Goal: Task Accomplishment & Management: Complete application form

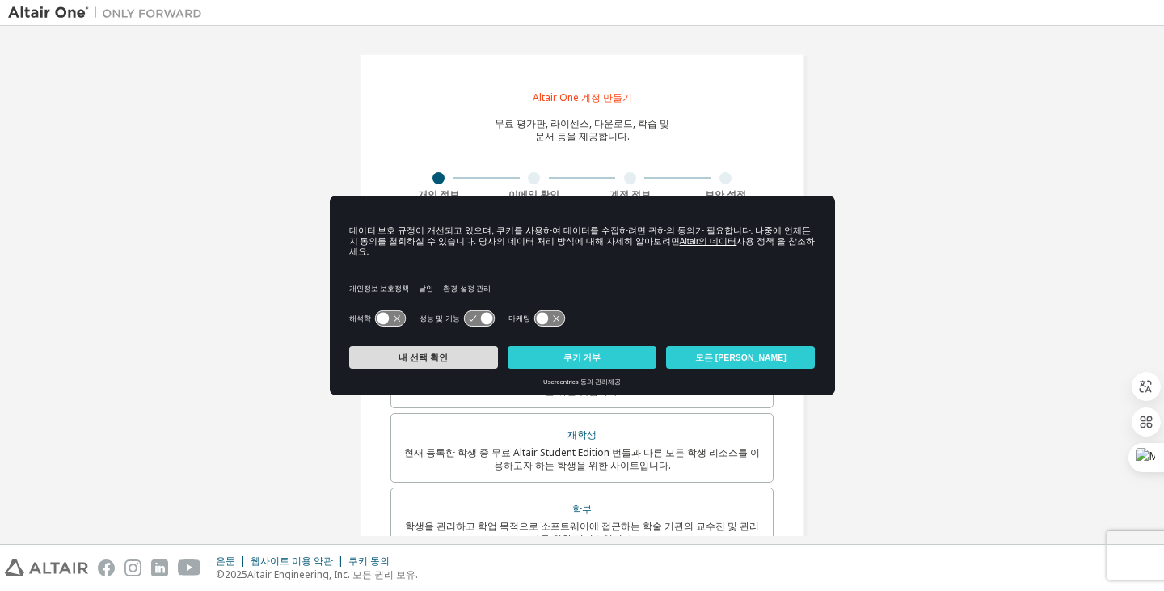
click at [448, 353] on button "내 선택 확인" at bounding box center [423, 357] width 149 height 23
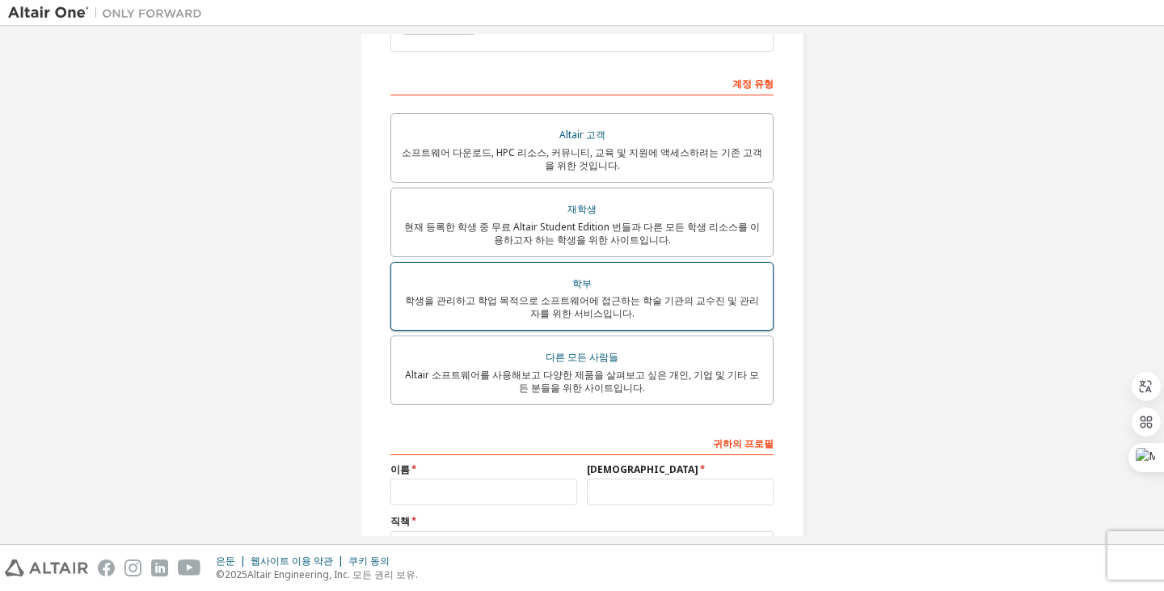
scroll to position [242, 0]
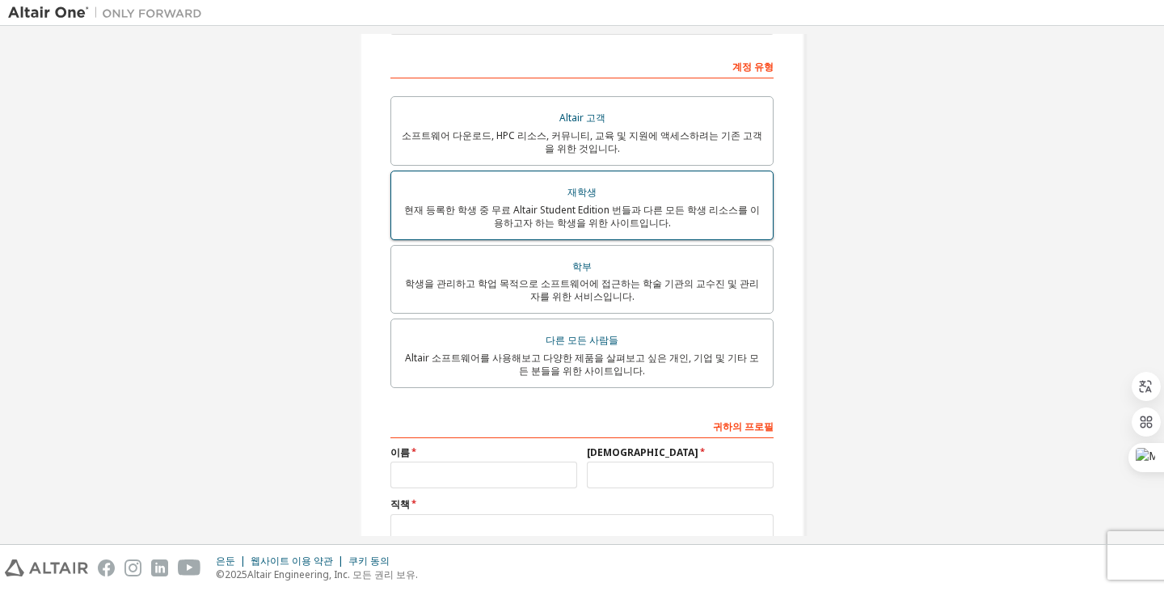
click at [561, 210] on font "현재 등록한 학생 중 무료 Altair Student Edition 번들과 다른 모든 학생 리소스를 이용하고자 하는 학생을 위한 사이트입니다." at bounding box center [582, 216] width 356 height 27
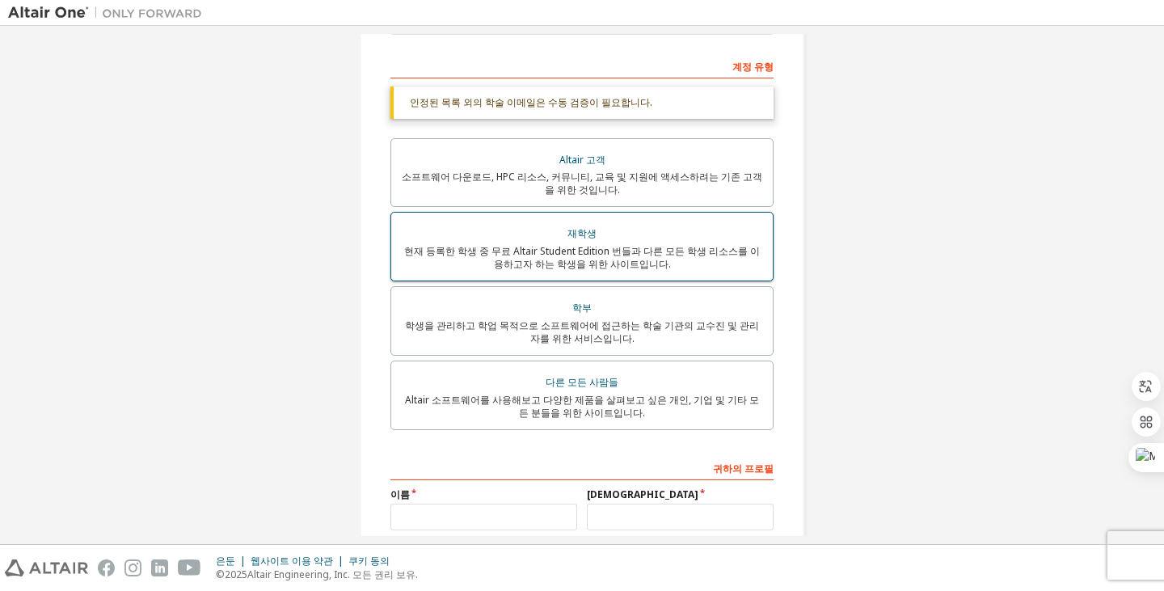
click at [556, 244] on div "재학생" at bounding box center [582, 233] width 362 height 23
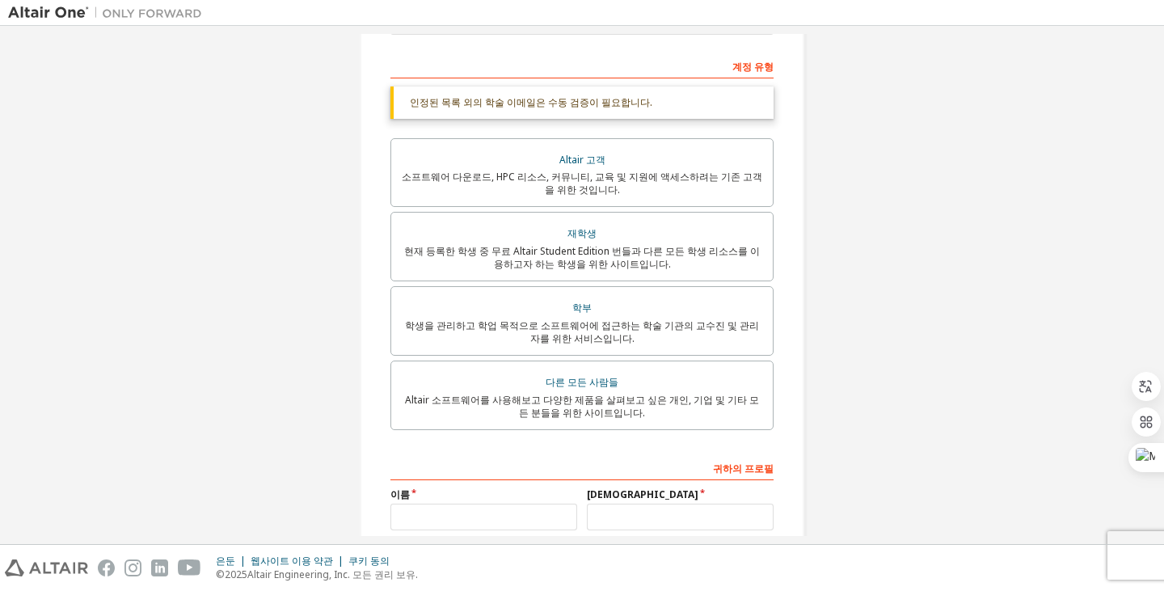
click at [542, 103] on font "인정된 목록 외의 학술 이메일은 수동 검증이 필요합니다." at bounding box center [531, 102] width 242 height 14
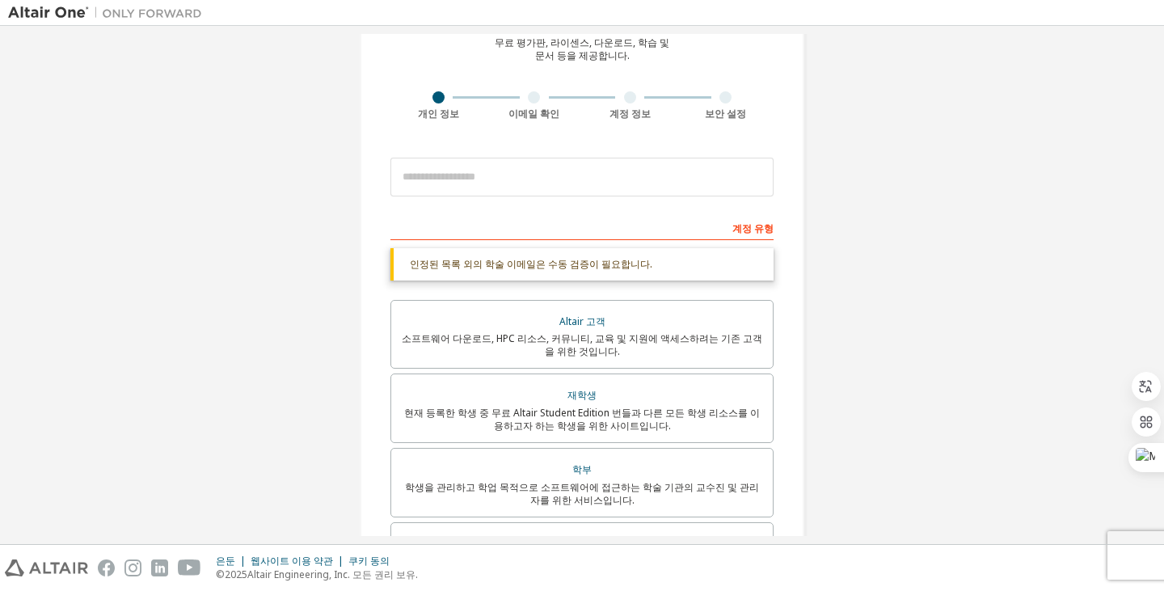
scroll to position [0, 0]
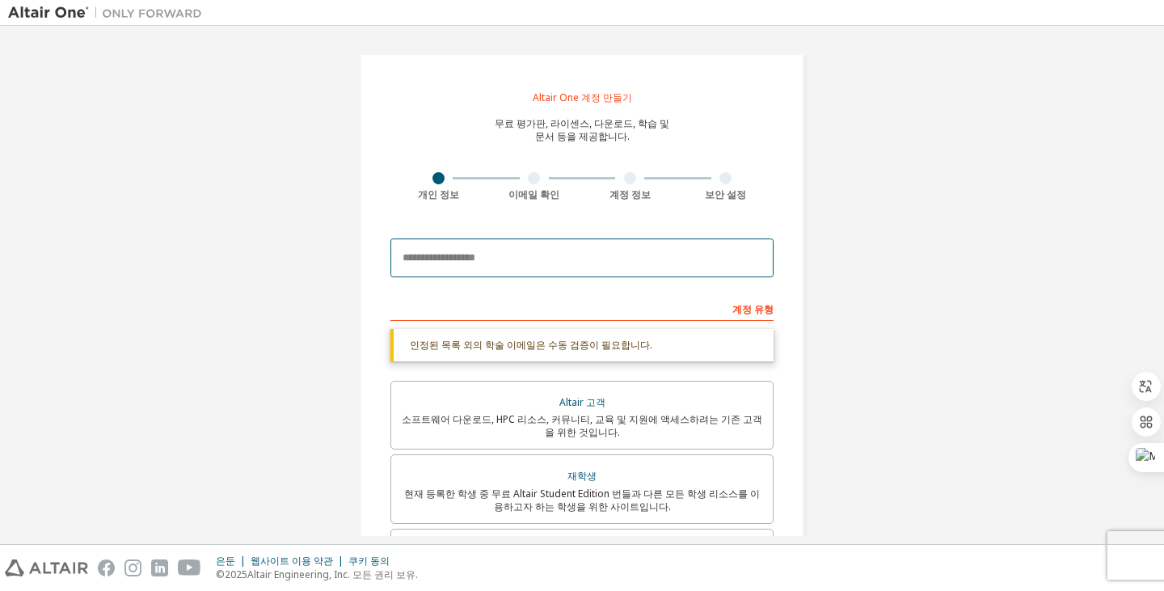
click at [511, 261] on input "email" at bounding box center [581, 257] width 383 height 39
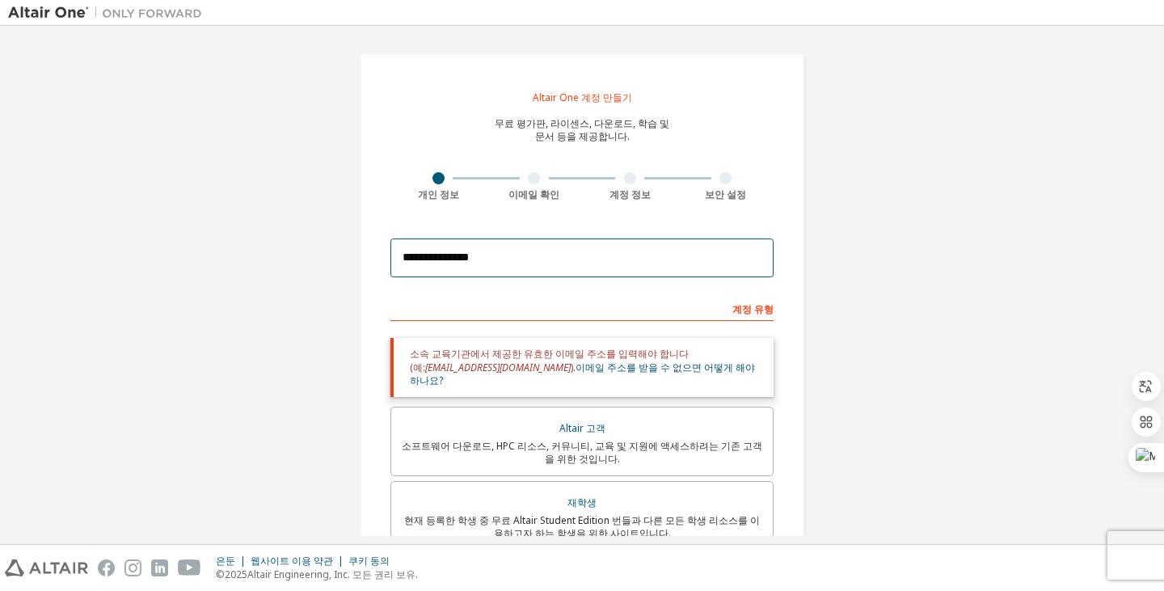
click at [432, 259] on input "**********" at bounding box center [581, 257] width 383 height 39
click at [496, 263] on input "**********" at bounding box center [581, 257] width 383 height 39
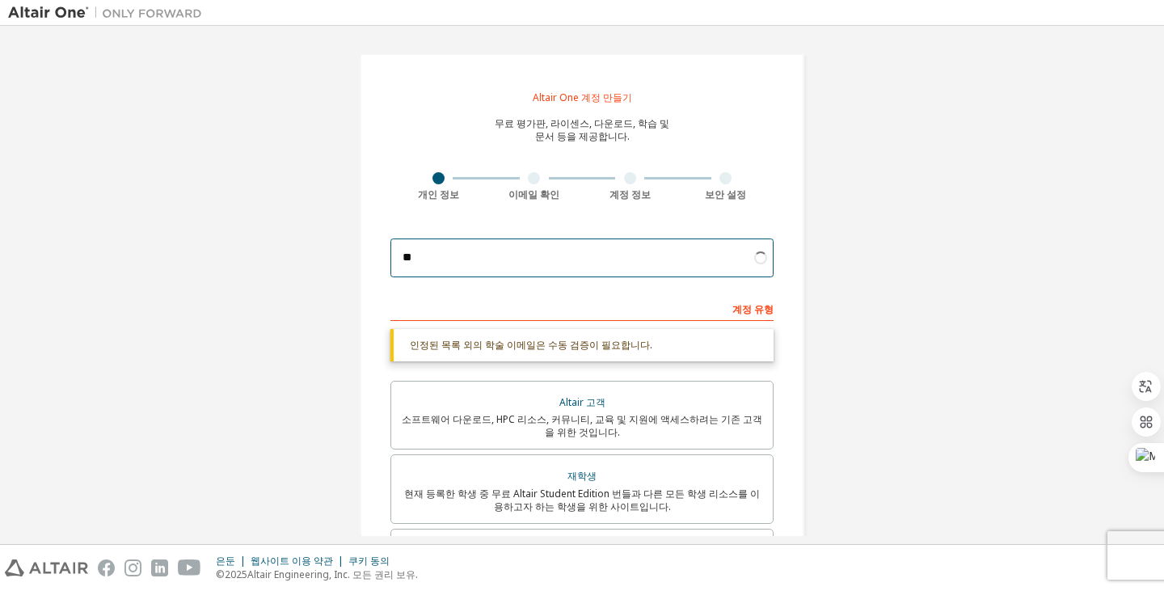
type input "*"
paste input "**********"
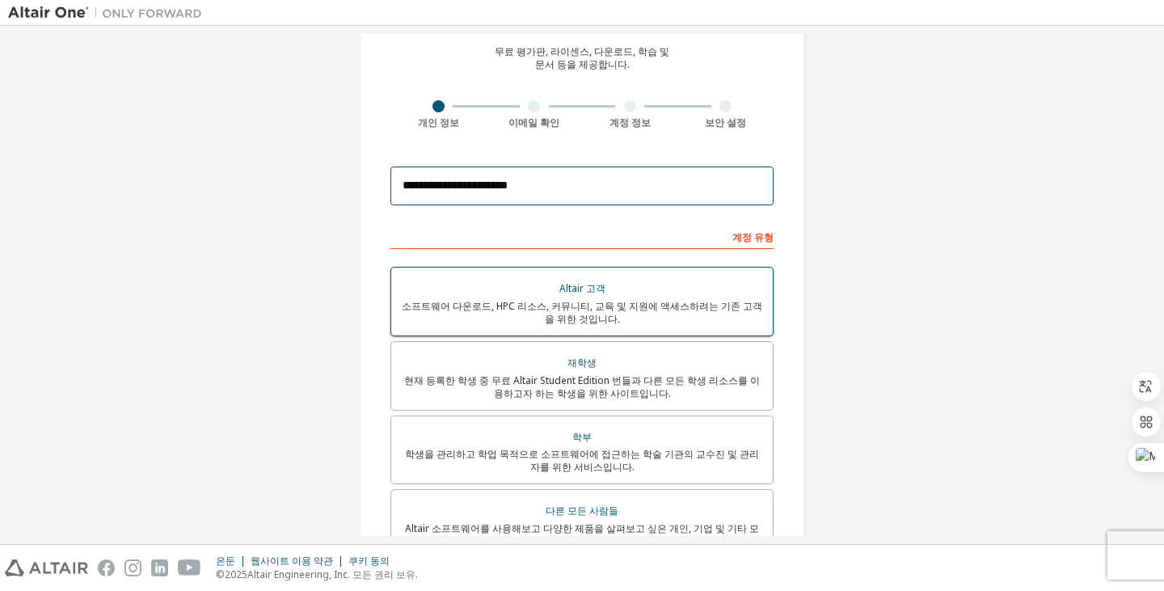
scroll to position [81, 0]
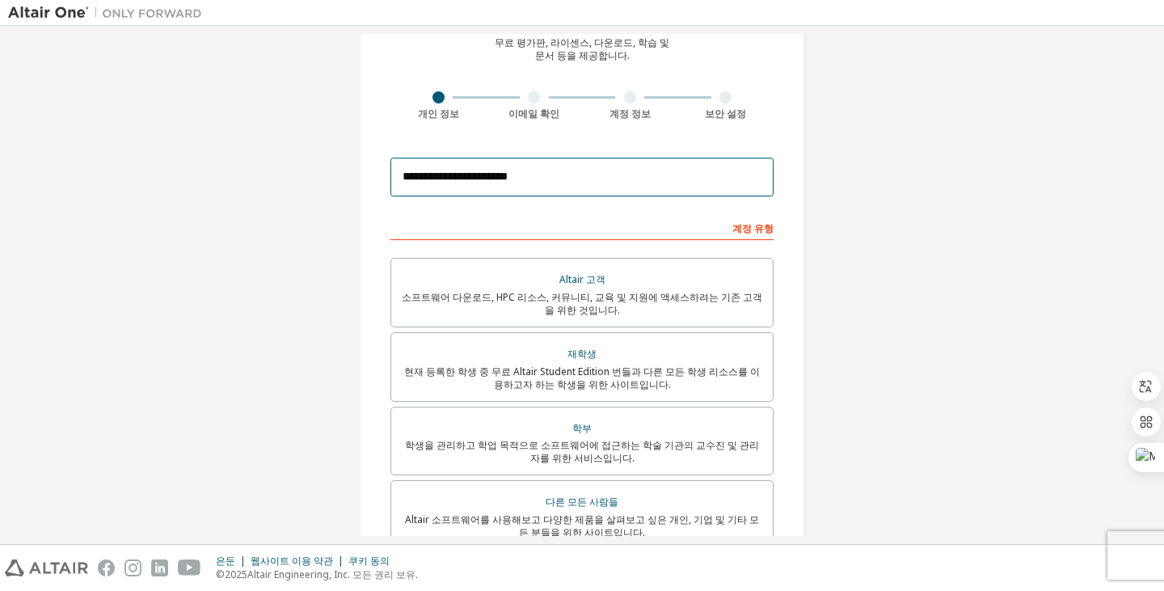
type input "**********"
click at [520, 219] on div "계정 유형" at bounding box center [581, 227] width 383 height 26
click at [747, 225] on font "계정 유형" at bounding box center [752, 228] width 41 height 14
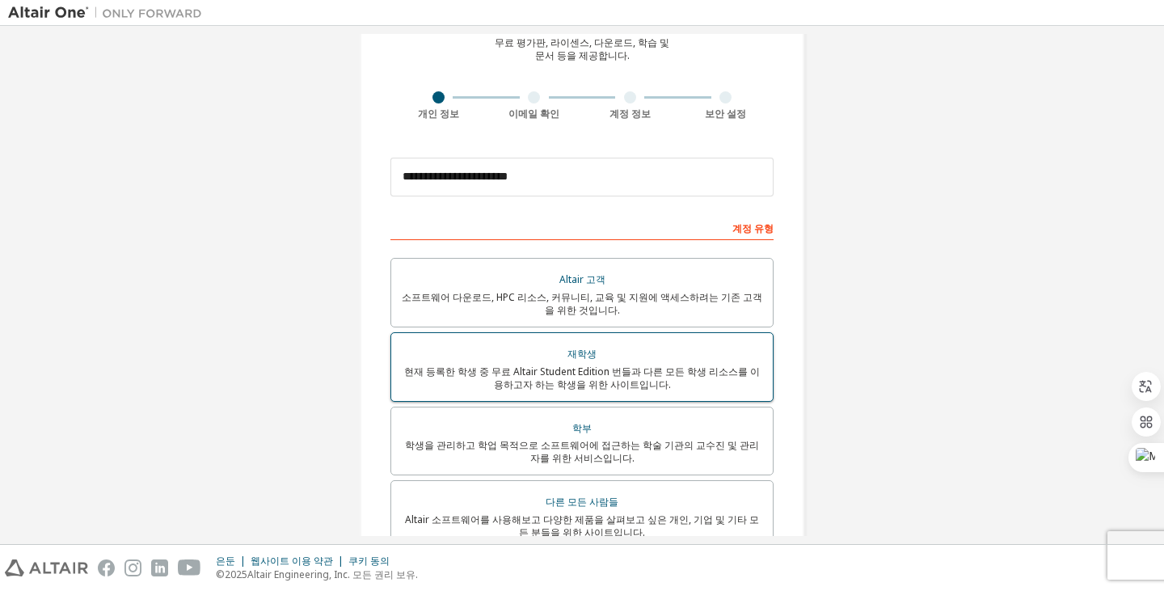
click at [452, 359] on div "재학생" at bounding box center [582, 354] width 362 height 23
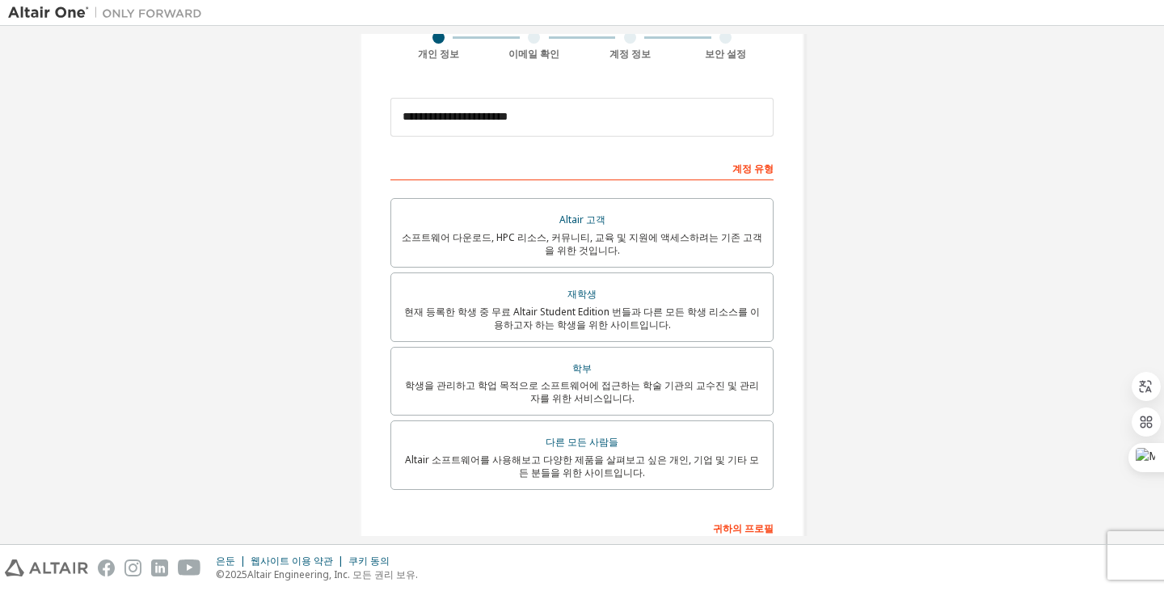
scroll to position [362, 0]
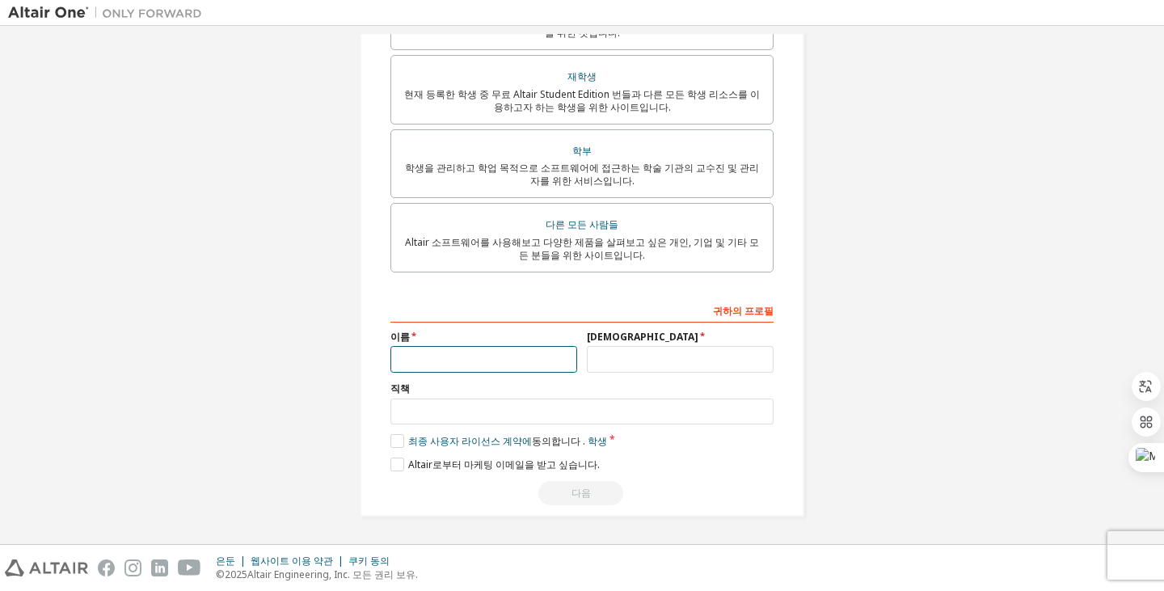
click at [434, 351] on input "text" at bounding box center [483, 359] width 187 height 27
type input "*"
type input "**"
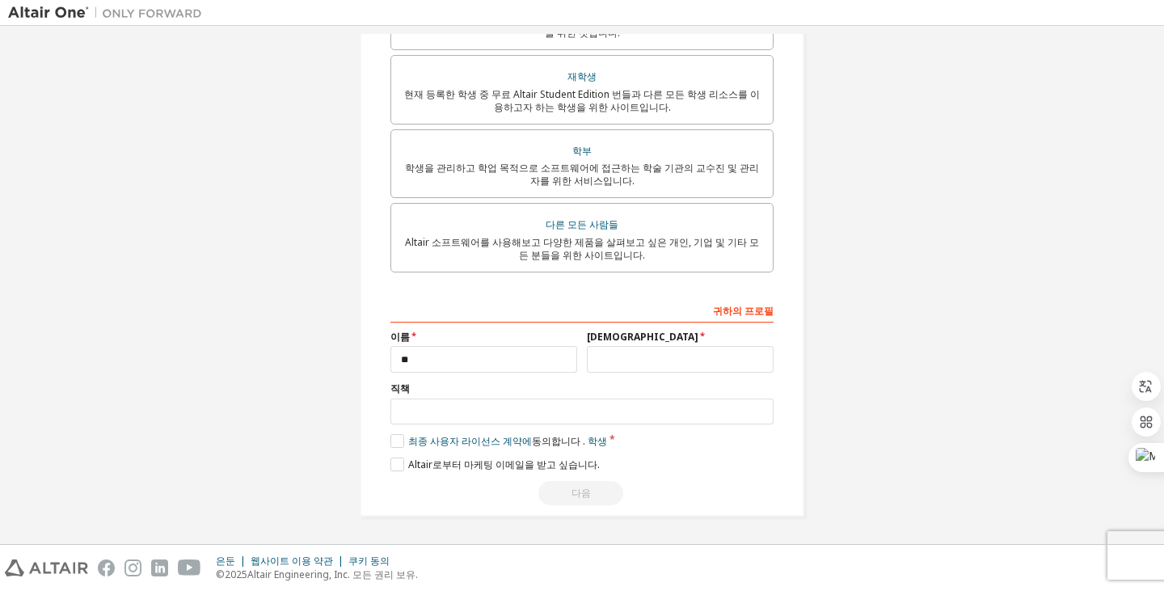
drag, startPoint x: 610, startPoint y: 340, endPoint x: 610, endPoint y: 351, distance: 10.5
click at [610, 347] on div "[DEMOGRAPHIC_DATA]" at bounding box center [680, 351] width 196 height 42
click at [610, 359] on input "text" at bounding box center [680, 359] width 187 height 27
type input "*"
click at [470, 409] on input "text" at bounding box center [581, 411] width 383 height 27
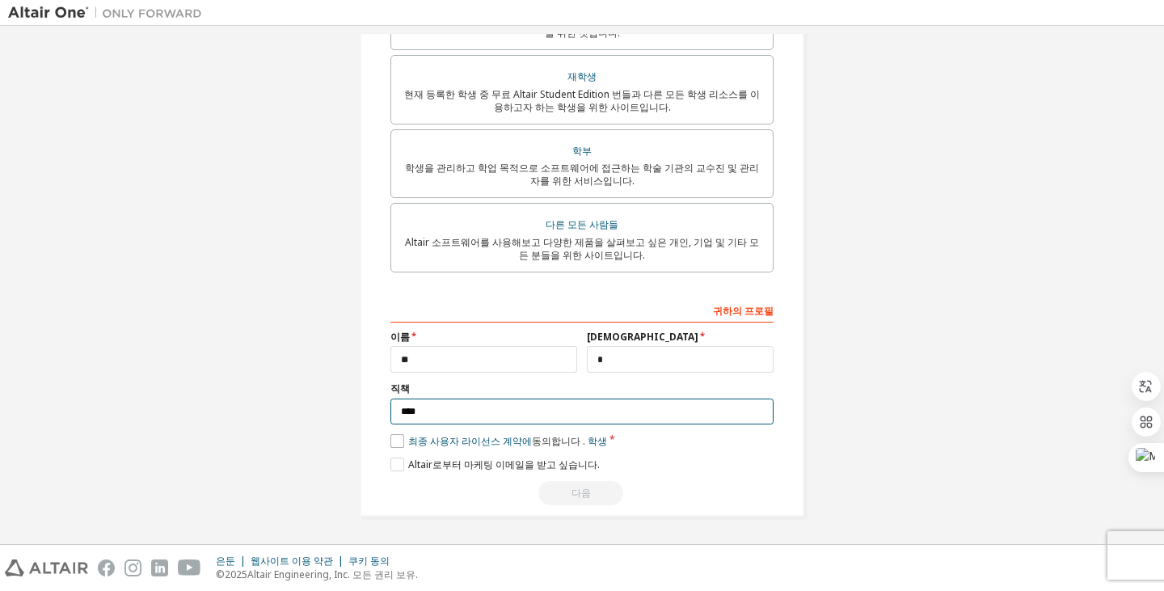
type input "****"
click at [397, 445] on label "최종 사용자 라이선스 계약에 동의합니다 . 학생" at bounding box center [498, 441] width 217 height 14
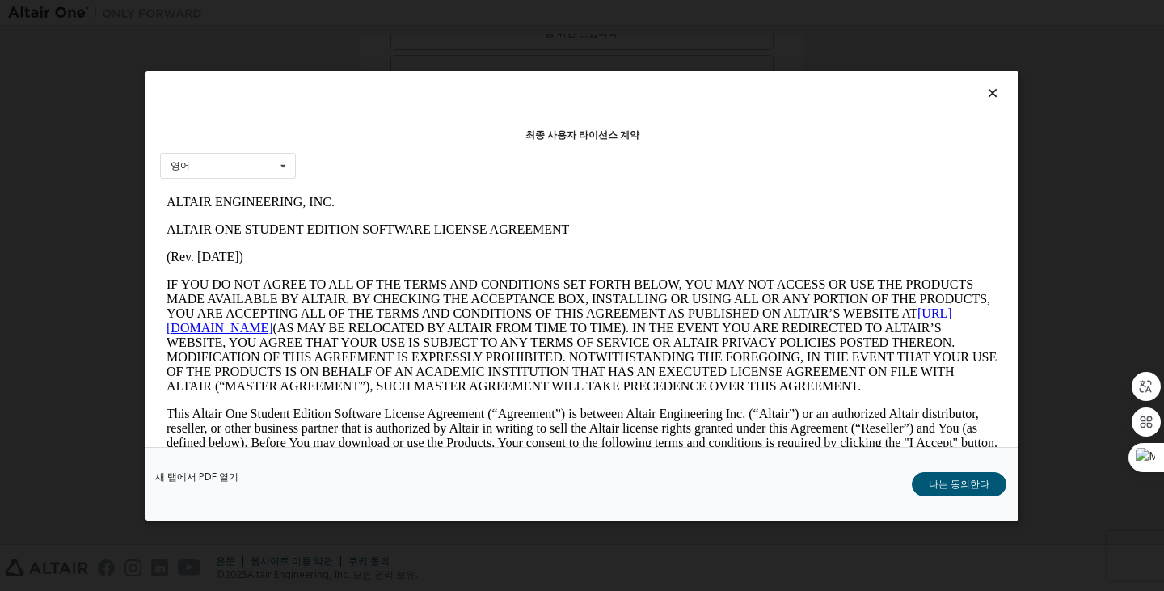
scroll to position [0, 0]
click at [285, 172] on icon at bounding box center [283, 165] width 20 height 25
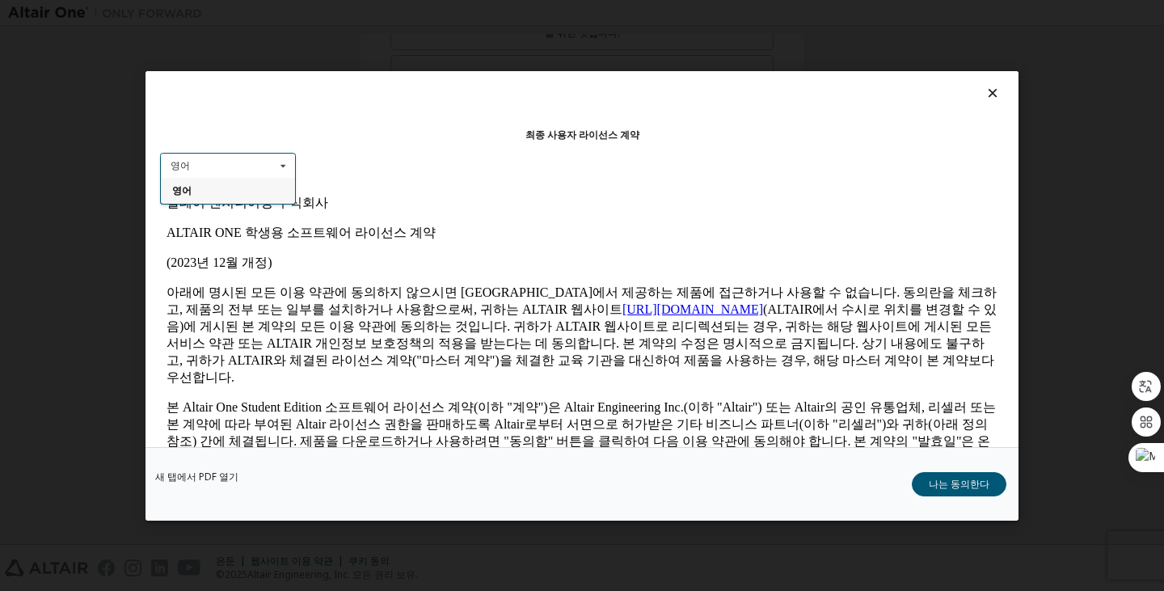
click at [285, 172] on icon at bounding box center [283, 165] width 20 height 25
click at [287, 174] on icon at bounding box center [283, 165] width 20 height 25
click at [269, 199] on div "영어" at bounding box center [228, 191] width 134 height 26
click at [944, 482] on font "나는 동의한다" at bounding box center [958, 483] width 61 height 14
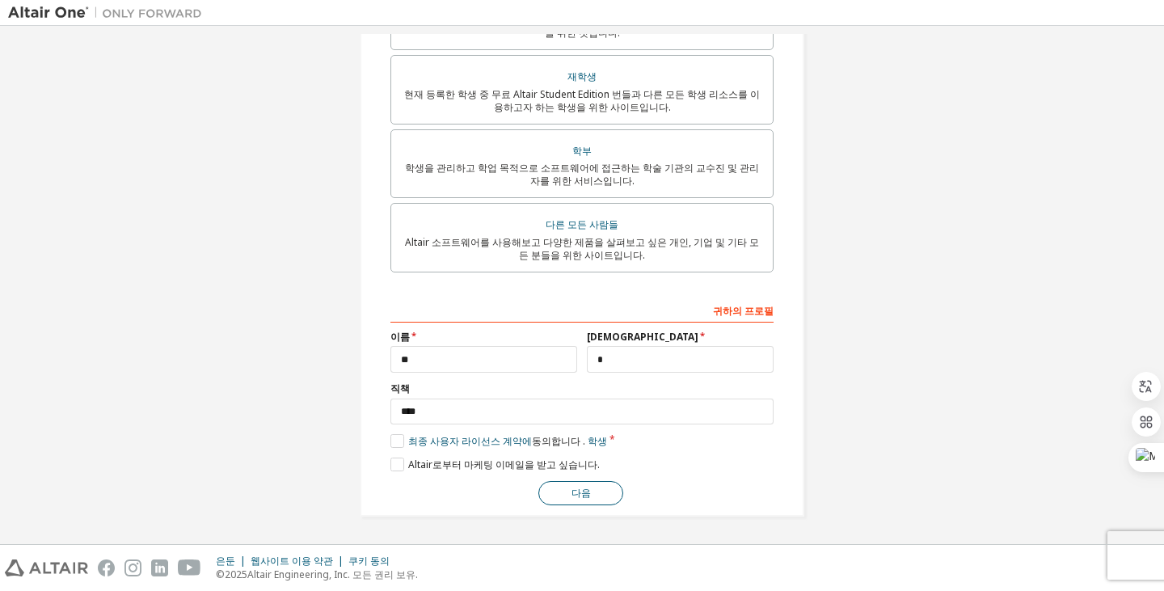
click at [571, 486] on font "다음" at bounding box center [580, 493] width 19 height 14
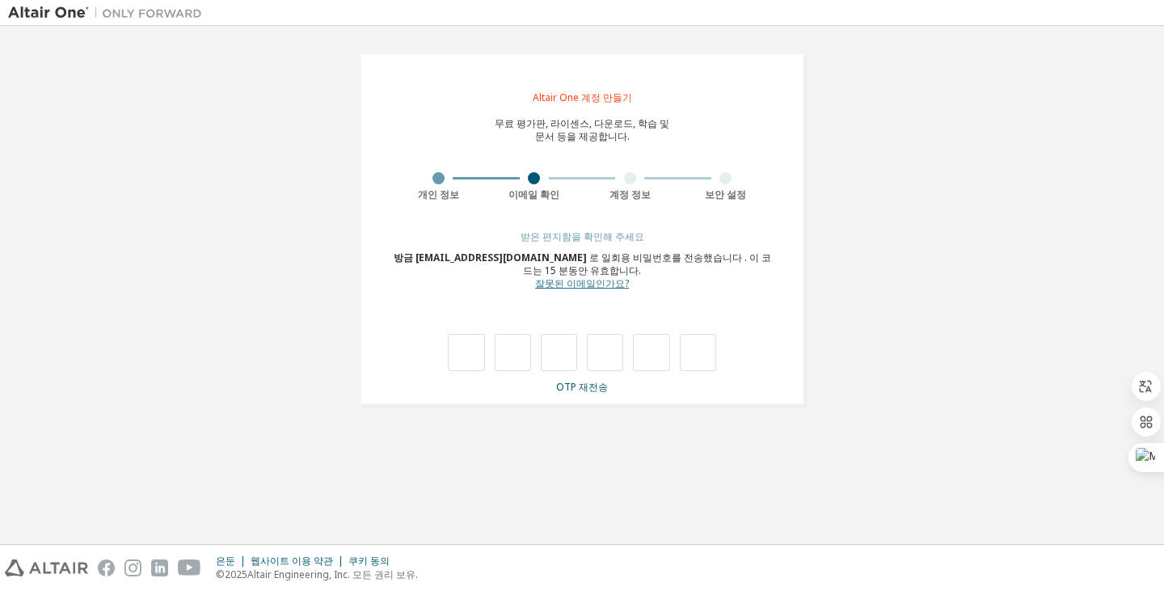
click at [547, 284] on font "잘못된 이메일인가요?" at bounding box center [582, 283] width 94 height 14
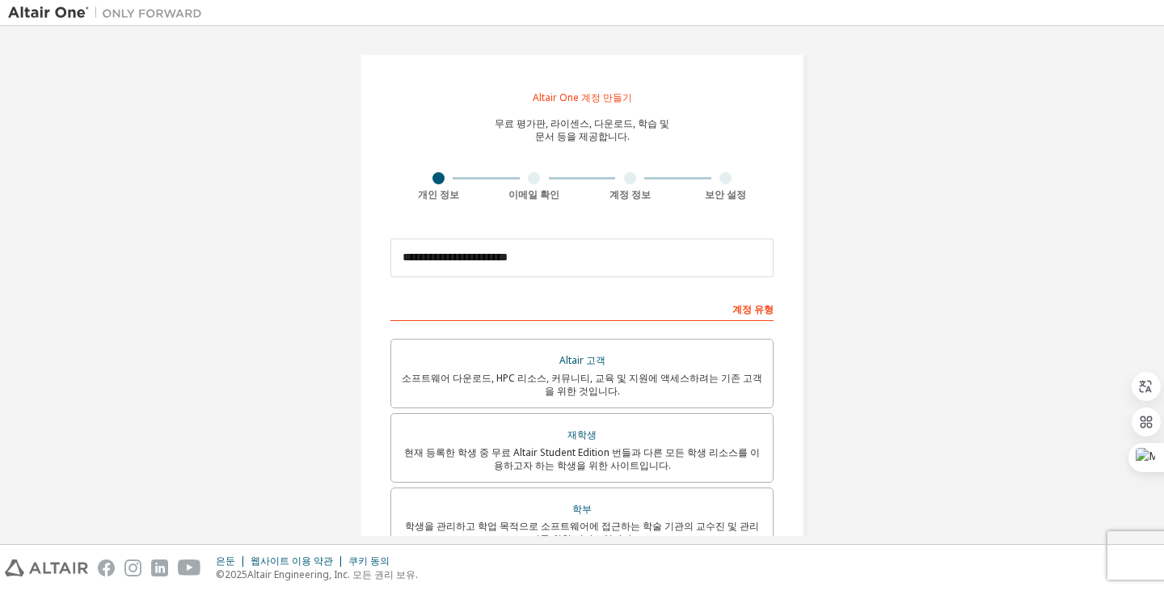
click at [509, 294] on form "**********" at bounding box center [581, 546] width 383 height 633
click at [509, 303] on div "계정 유형" at bounding box center [581, 308] width 383 height 26
click at [509, 315] on div "계정 유형" at bounding box center [581, 308] width 383 height 26
click at [508, 311] on div "계정 유형" at bounding box center [581, 308] width 383 height 26
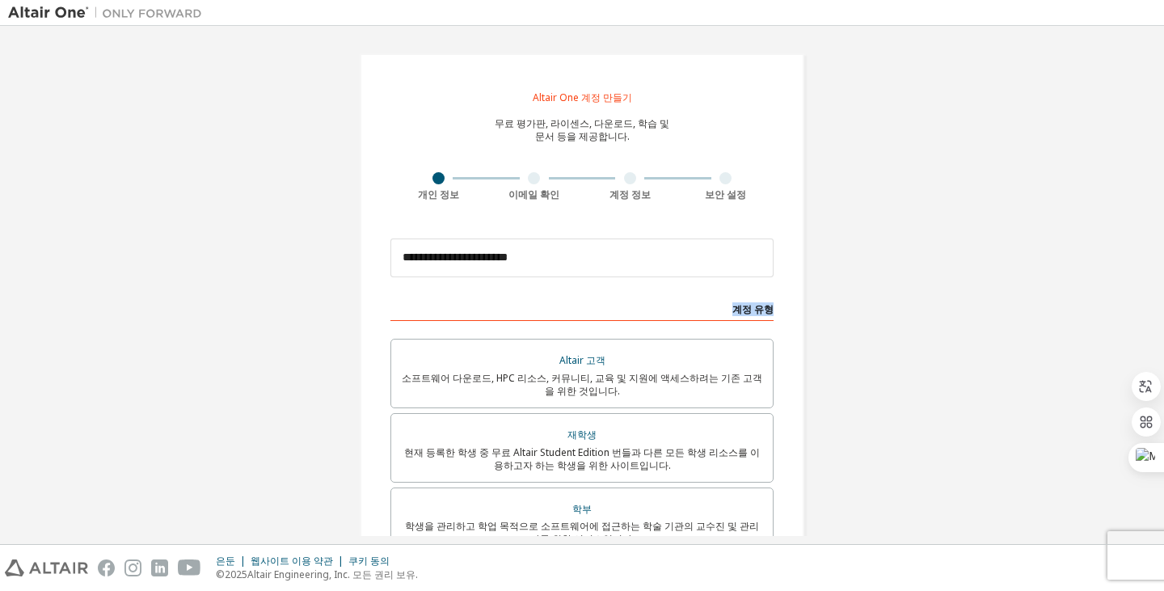
click at [508, 311] on div "계정 유형" at bounding box center [581, 308] width 383 height 26
click at [508, 305] on div "계정 유형" at bounding box center [581, 308] width 383 height 26
click at [749, 309] on font "계정 유형" at bounding box center [752, 309] width 41 height 14
